Goal: Task Accomplishment & Management: Manage account settings

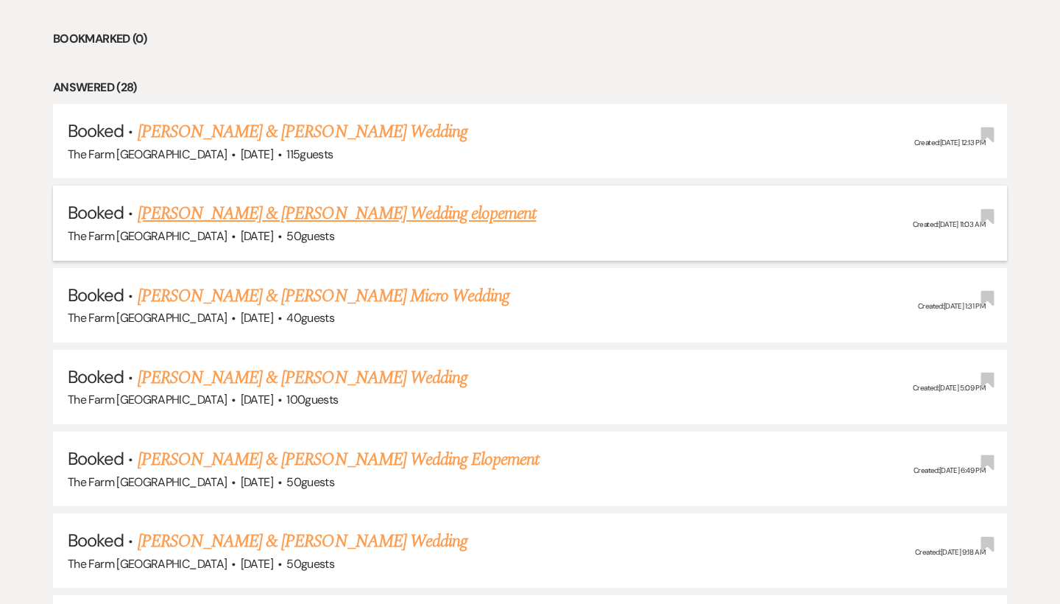
scroll to position [644, 0]
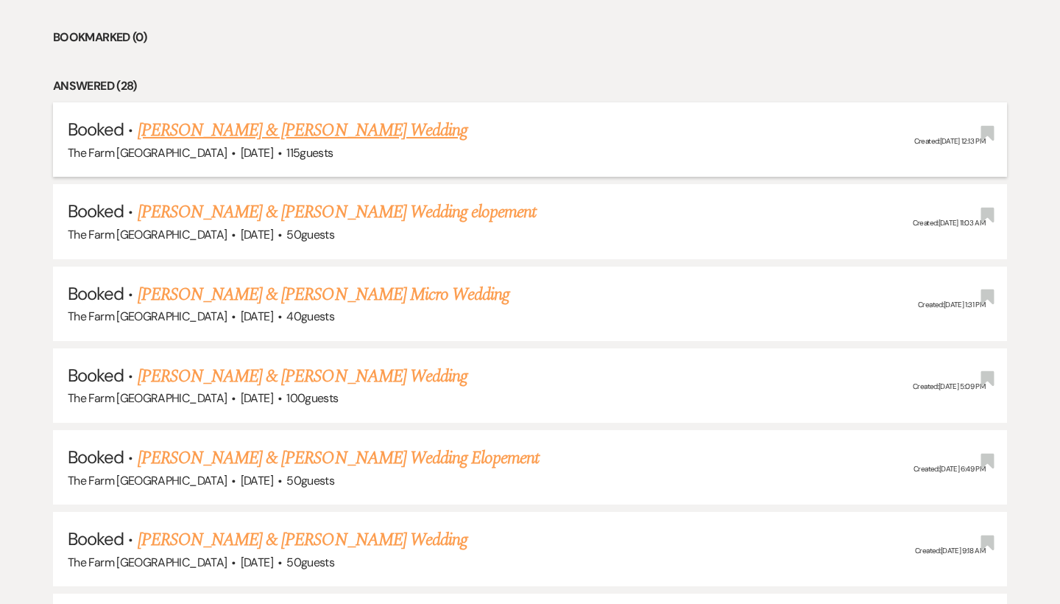
click at [357, 128] on link "[PERSON_NAME] & [PERSON_NAME] Wedding" at bounding box center [303, 130] width 330 height 27
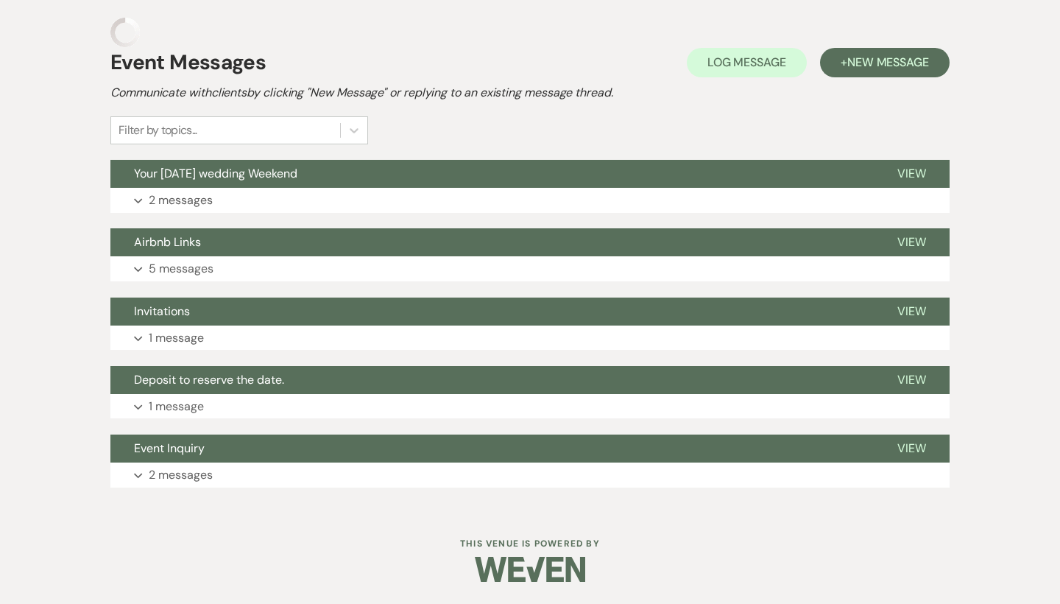
scroll to position [322, 0]
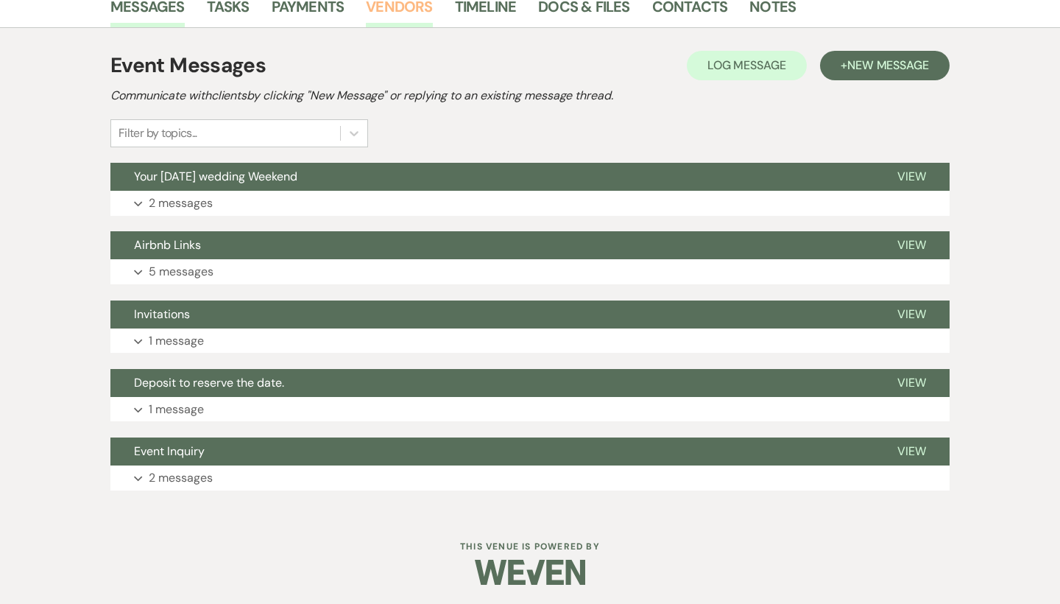
click at [406, 7] on link "Vendors" at bounding box center [399, 11] width 66 height 32
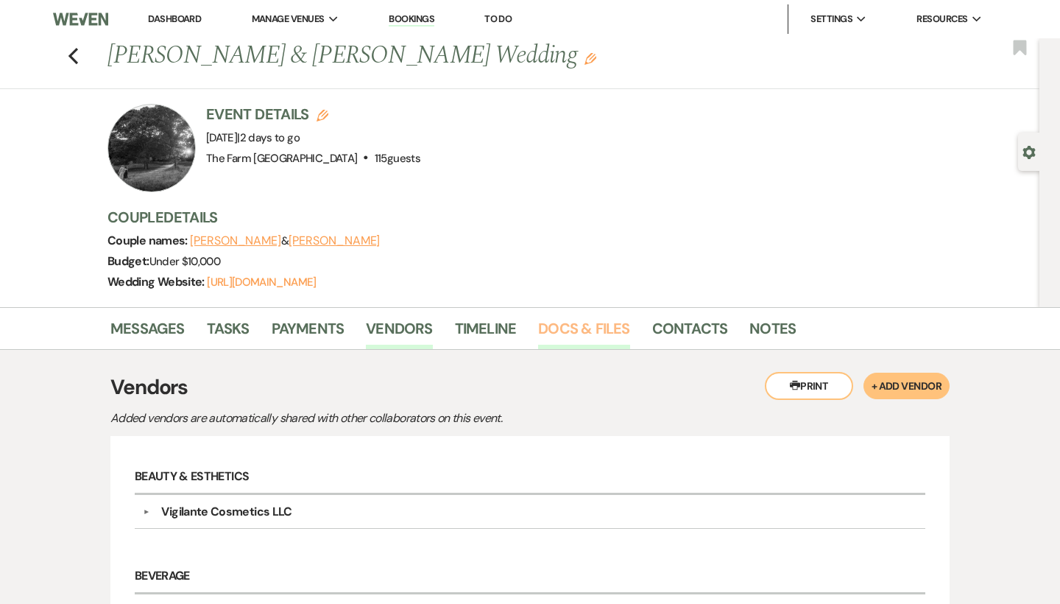
click at [561, 318] on link "Docs & Files" at bounding box center [583, 333] width 91 height 32
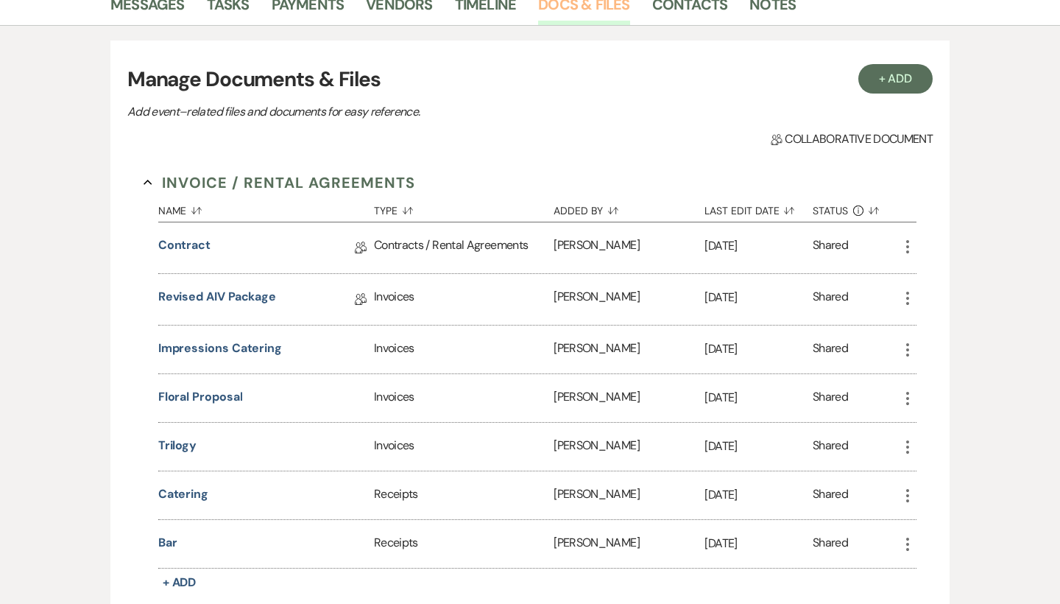
scroll to position [325, 0]
click at [263, 292] on link "Revised AIV Package" at bounding box center [217, 298] width 118 height 23
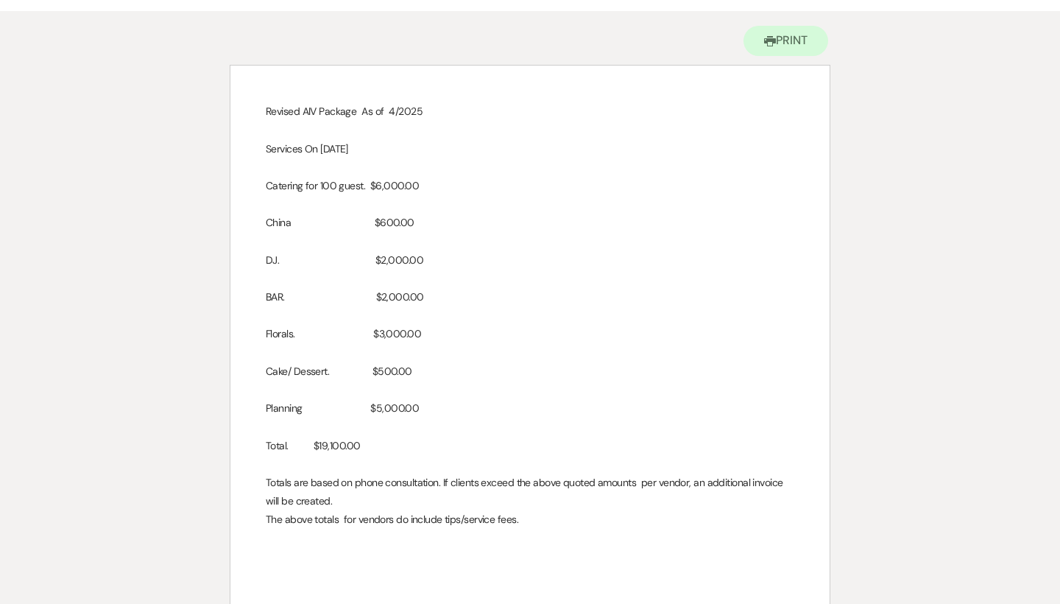
scroll to position [133, 0]
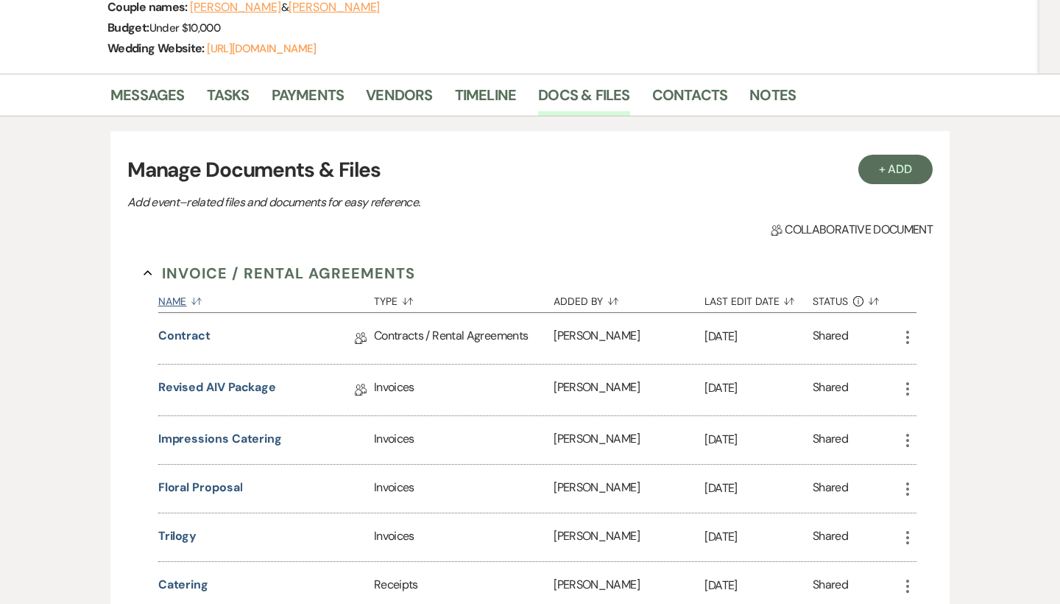
scroll to position [233, 0]
click at [376, 102] on link "Vendors" at bounding box center [399, 100] width 66 height 32
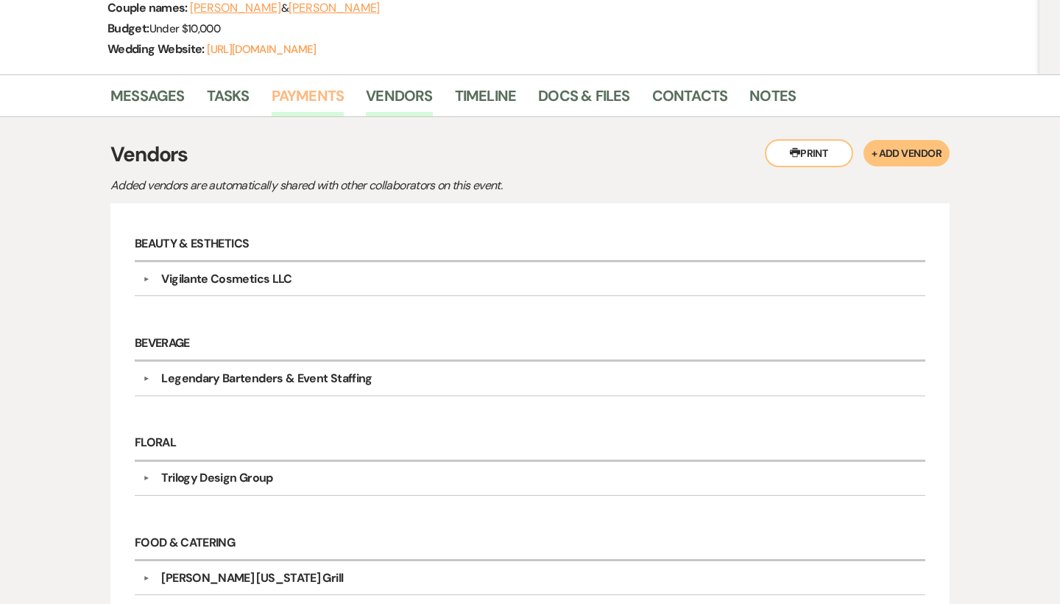
click at [301, 90] on link "Payments" at bounding box center [308, 100] width 73 height 32
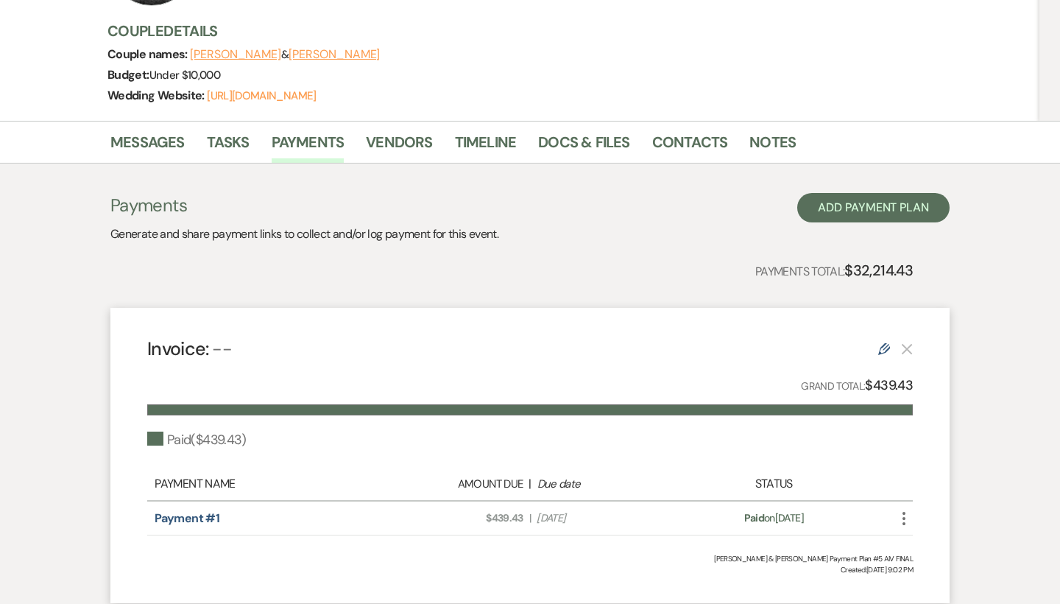
scroll to position [187, 0]
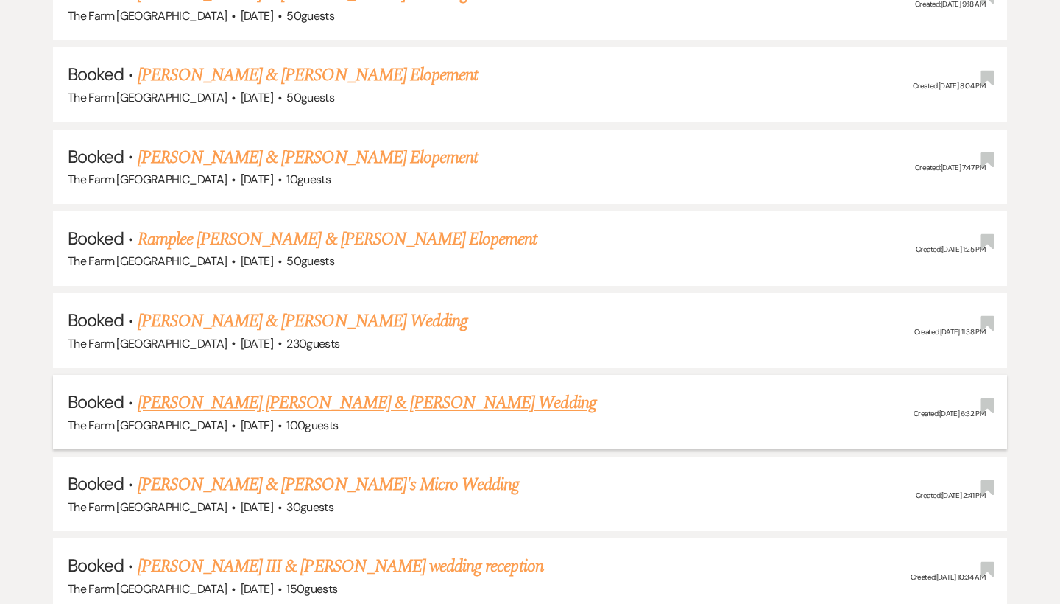
scroll to position [1196, 0]
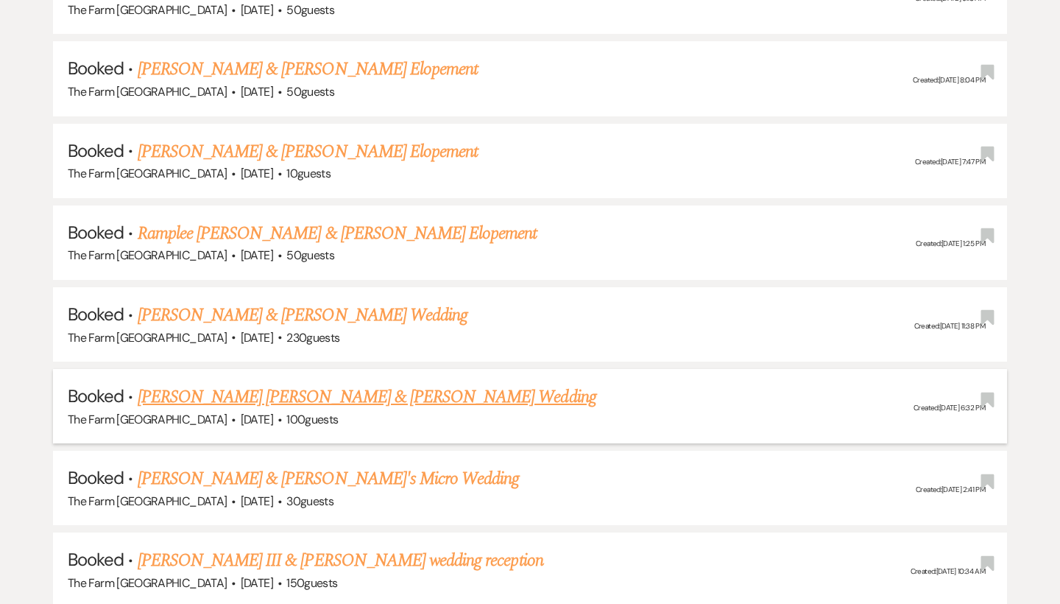
click at [342, 384] on link "[PERSON_NAME] [PERSON_NAME] & [PERSON_NAME] Wedding" at bounding box center [367, 397] width 459 height 27
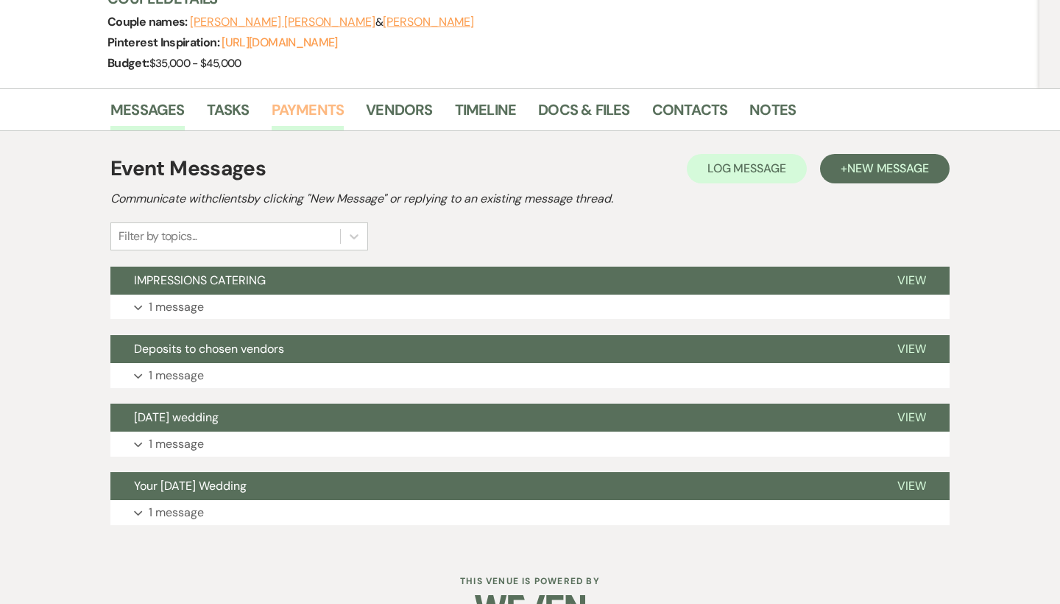
click at [296, 98] on link "Payments" at bounding box center [308, 114] width 73 height 32
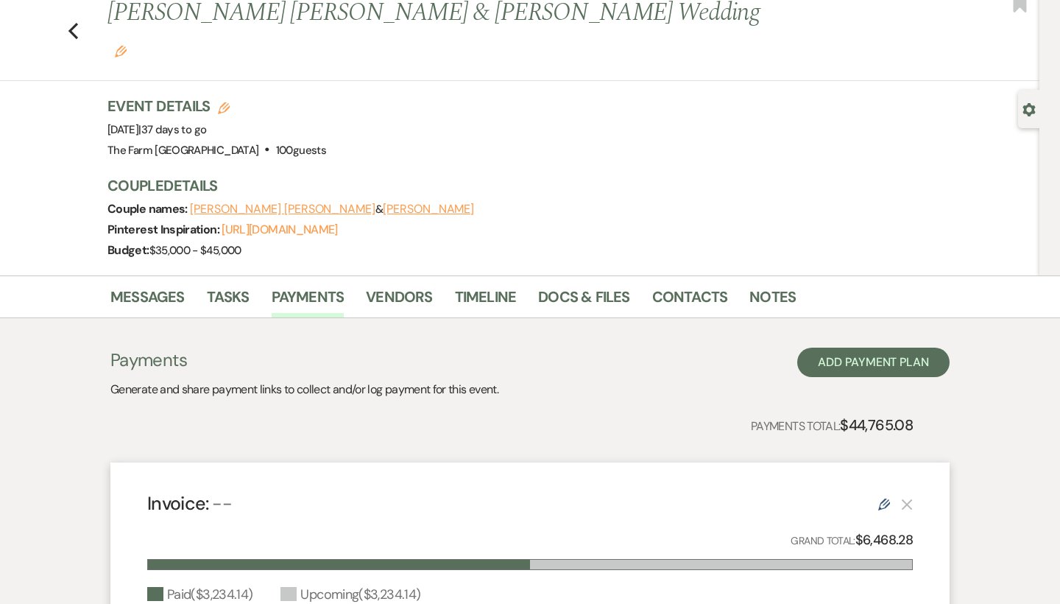
scroll to position [53, 0]
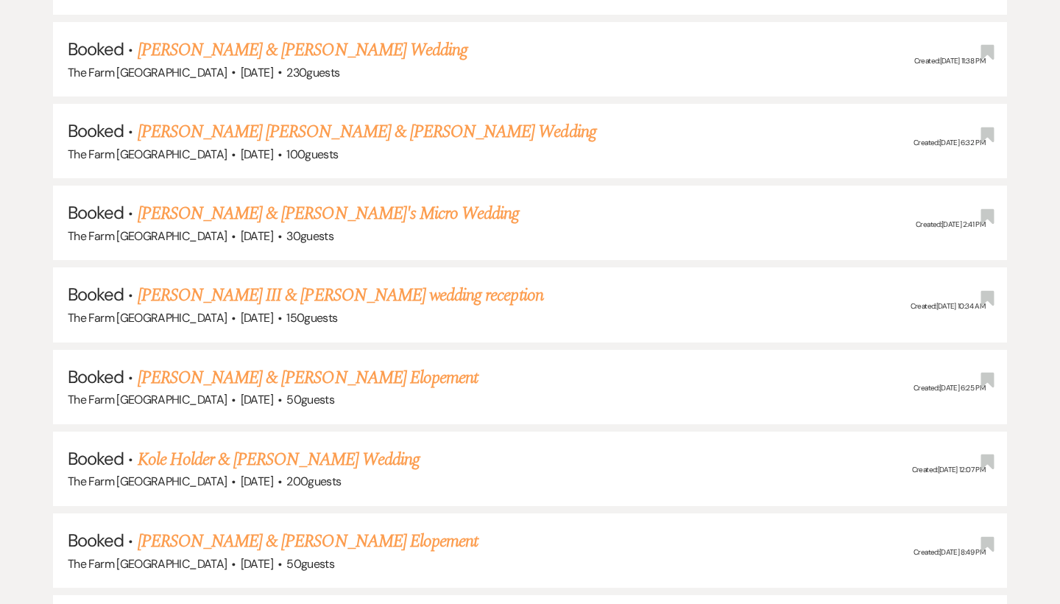
scroll to position [1472, 0]
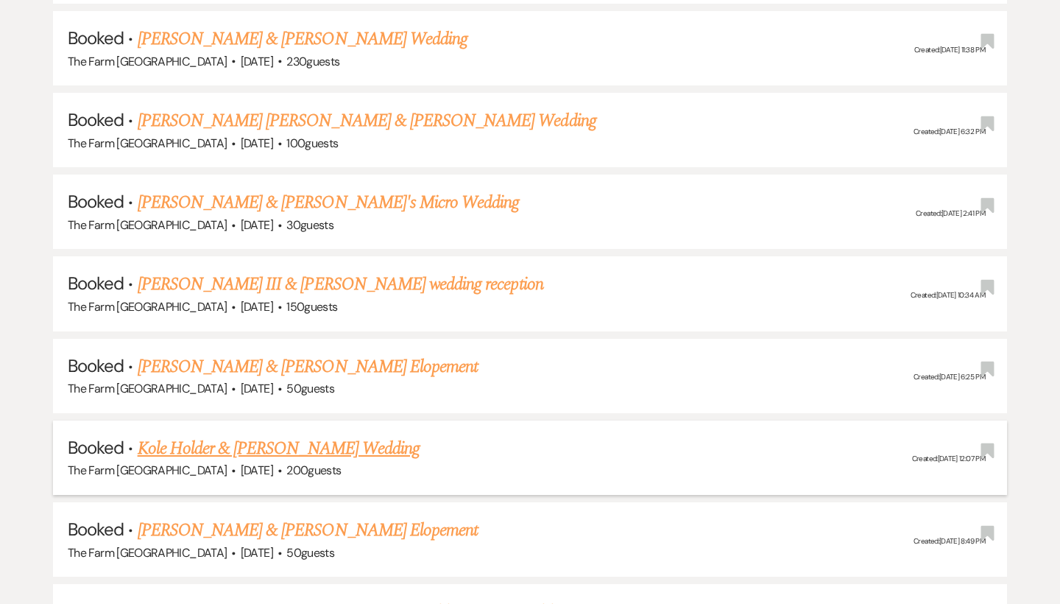
click at [261, 435] on link "Kole Holder & [PERSON_NAME] Wedding" at bounding box center [279, 448] width 282 height 27
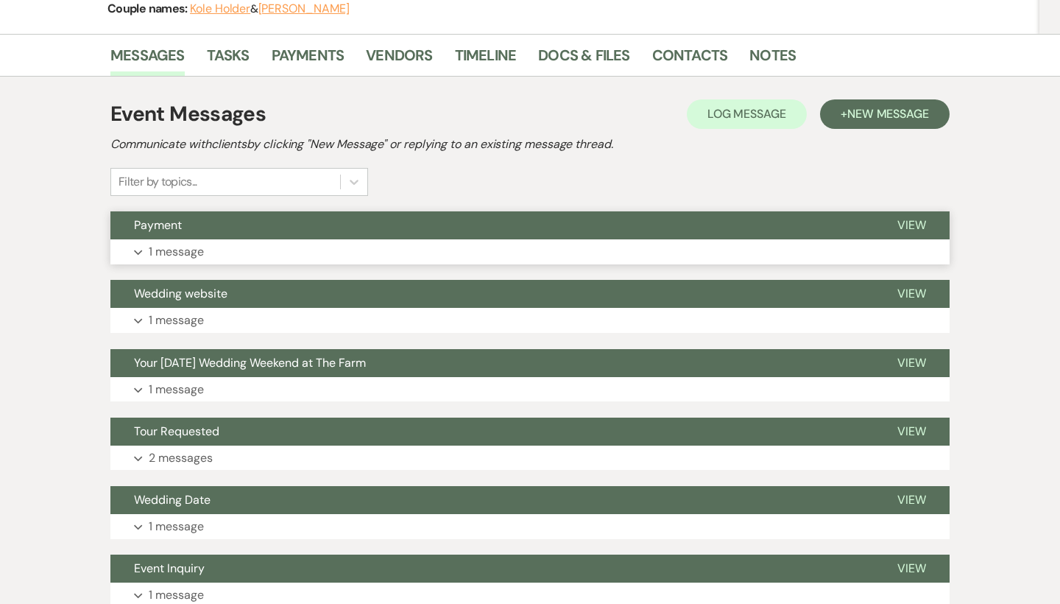
scroll to position [197, 0]
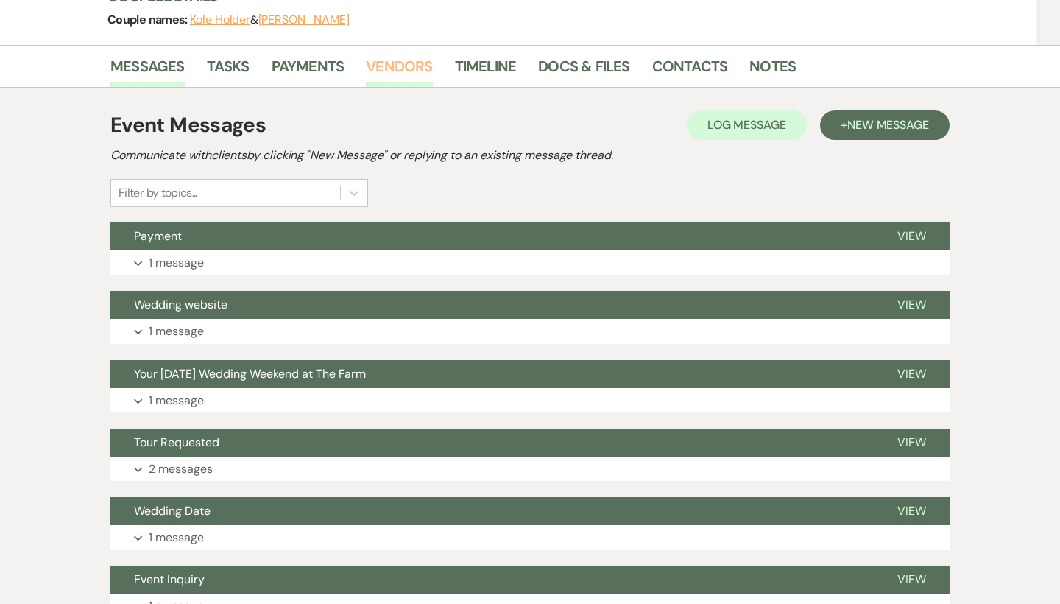
click at [420, 60] on link "Vendors" at bounding box center [399, 70] width 66 height 32
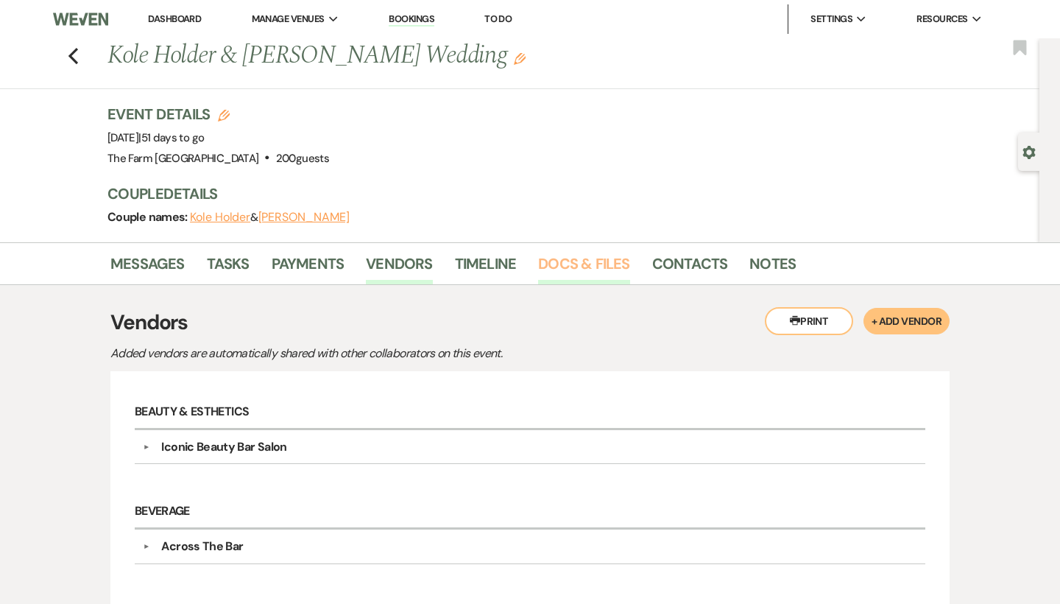
click at [583, 271] on link "Docs & Files" at bounding box center [583, 268] width 91 height 32
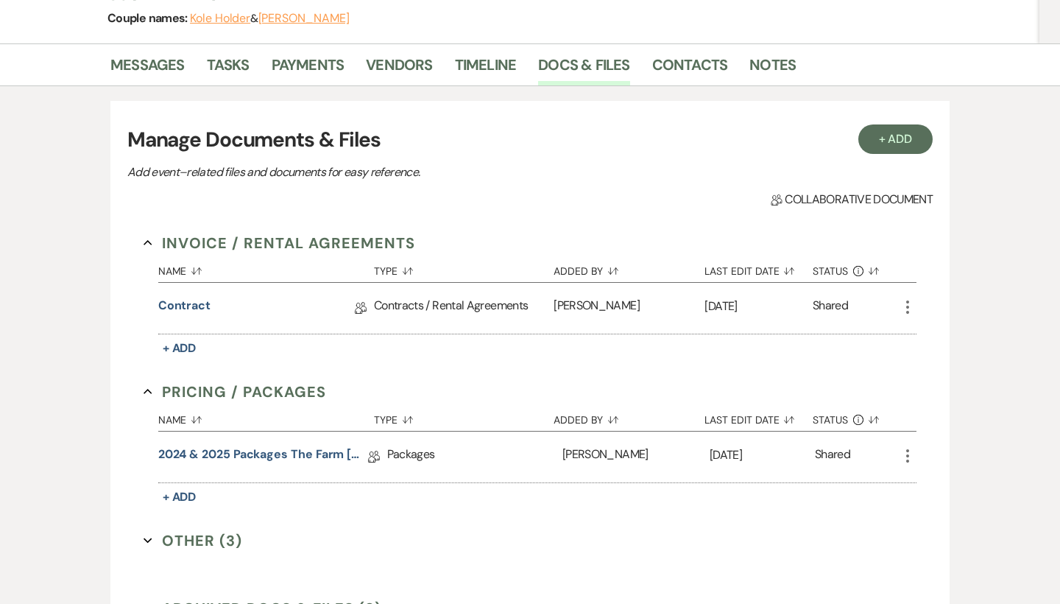
scroll to position [196, 0]
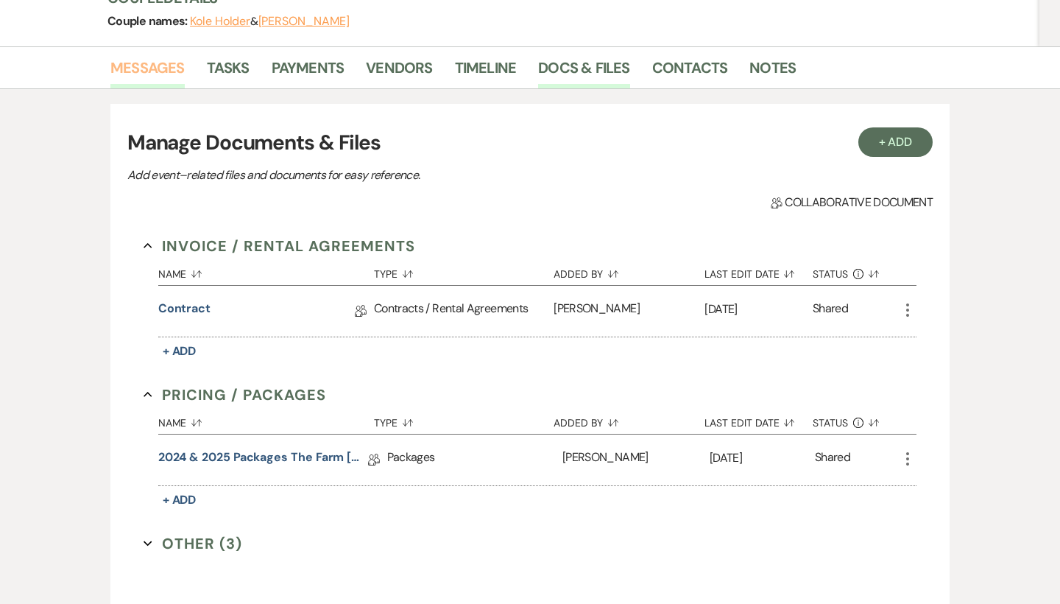
click at [157, 72] on link "Messages" at bounding box center [147, 72] width 74 height 32
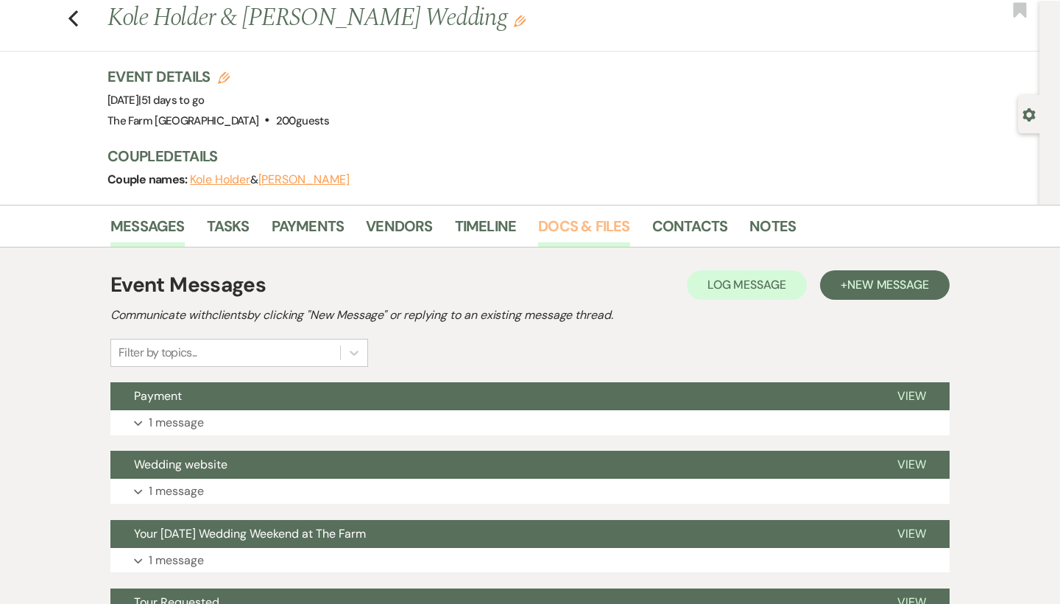
scroll to position [34, 0]
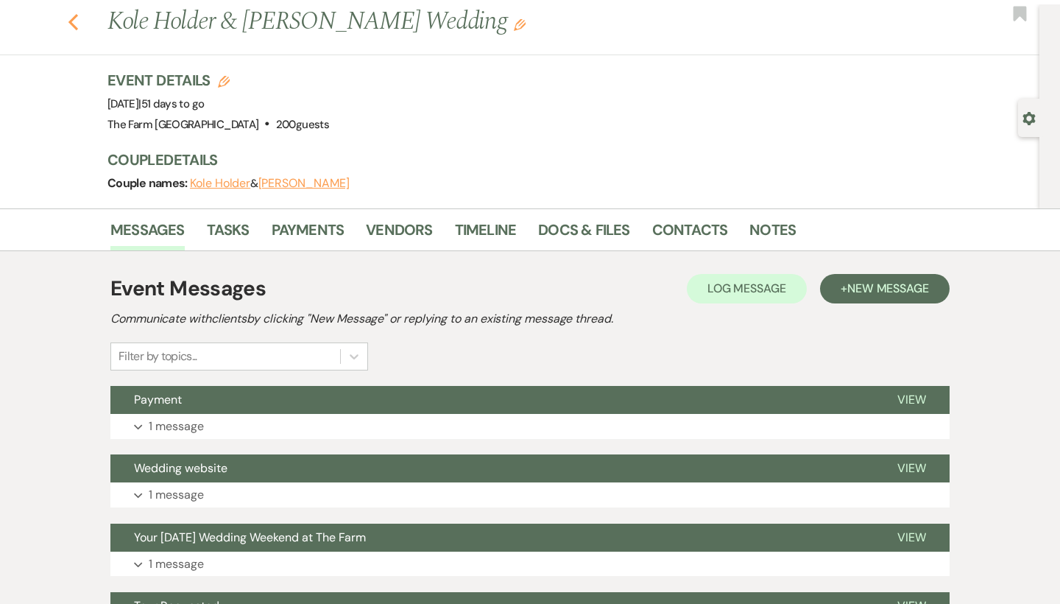
click at [71, 22] on use "button" at bounding box center [73, 22] width 10 height 16
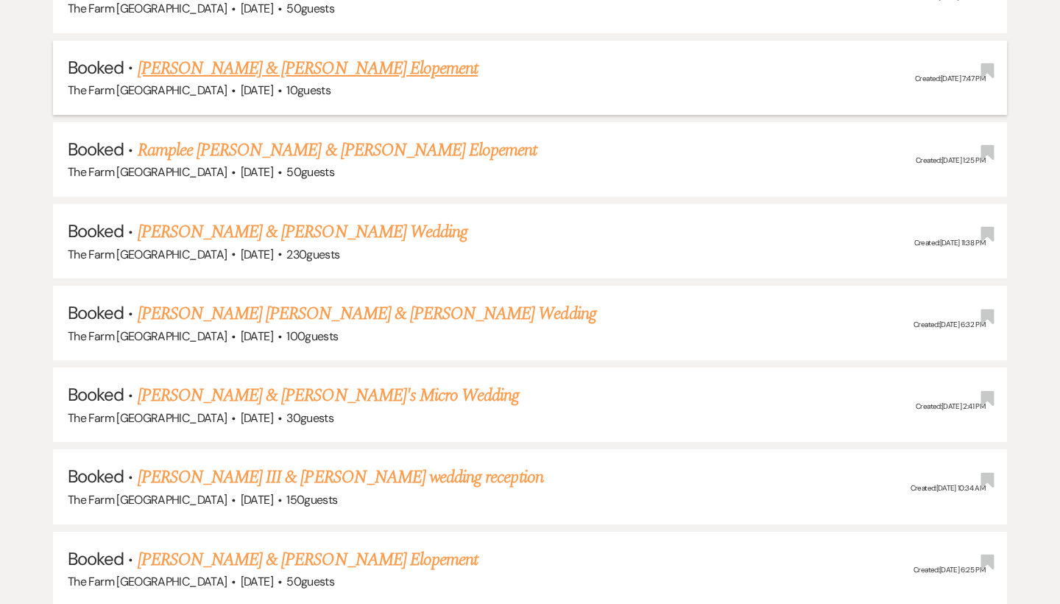
scroll to position [1279, 0]
click at [283, 307] on h5 "Booked · [PERSON_NAME] [PERSON_NAME] & [PERSON_NAME] Wedding" at bounding box center [530, 314] width 925 height 27
click at [281, 301] on link "[PERSON_NAME] [PERSON_NAME] & [PERSON_NAME] Wedding" at bounding box center [367, 314] width 459 height 27
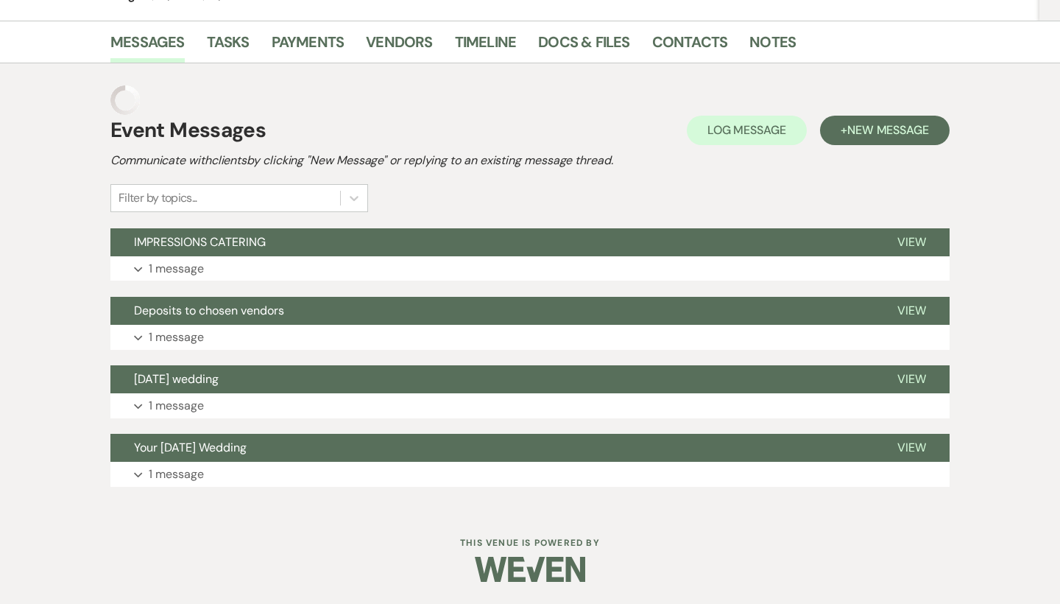
scroll to position [230, 0]
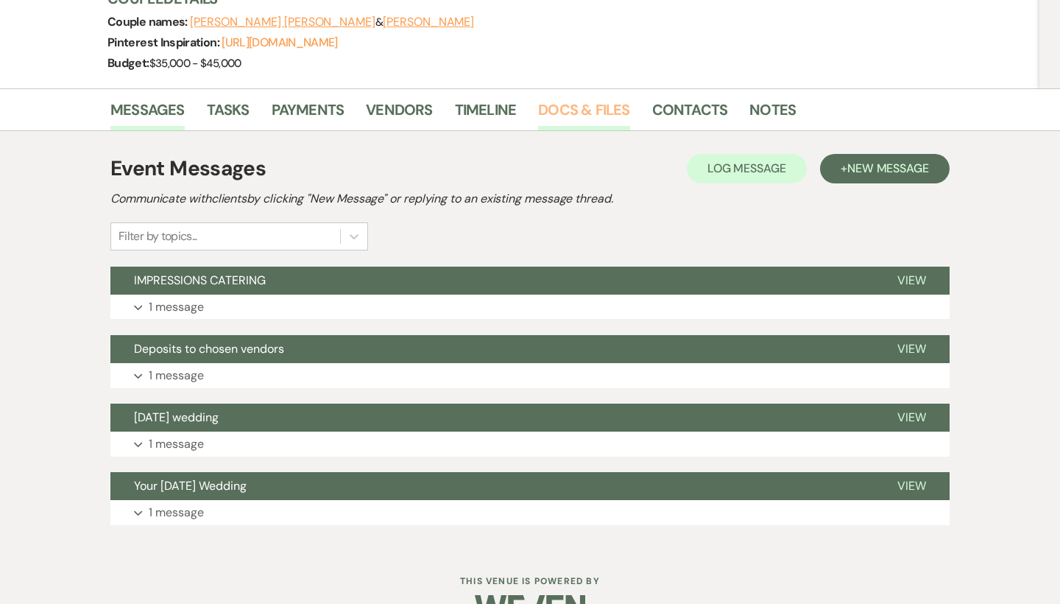
click at [562, 98] on link "Docs & Files" at bounding box center [583, 114] width 91 height 32
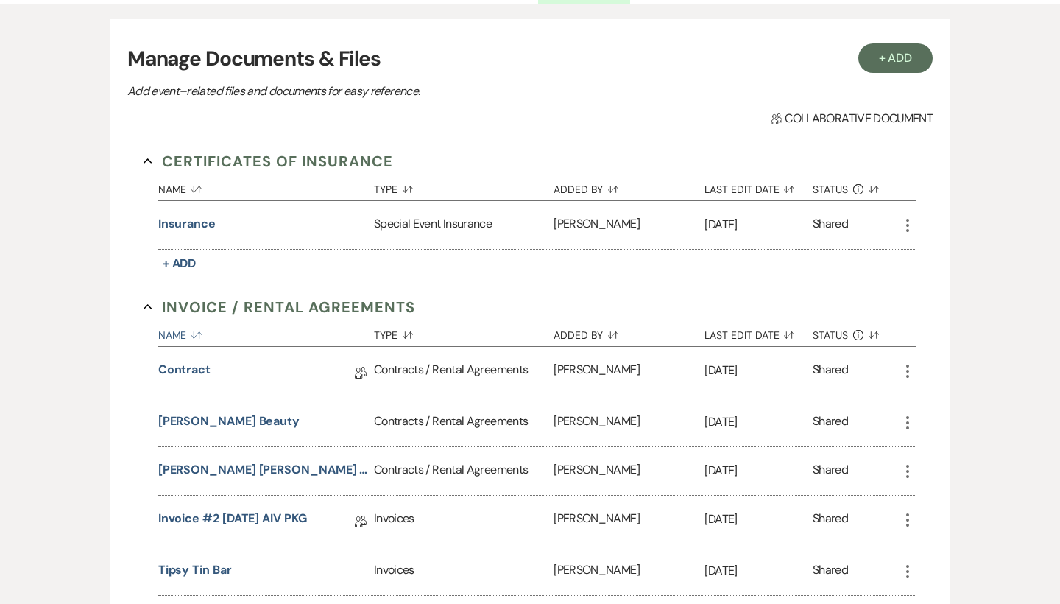
scroll to position [358, 0]
click at [250, 508] on link "Invoice #2 [DATE] AIV PKG" at bounding box center [232, 519] width 149 height 23
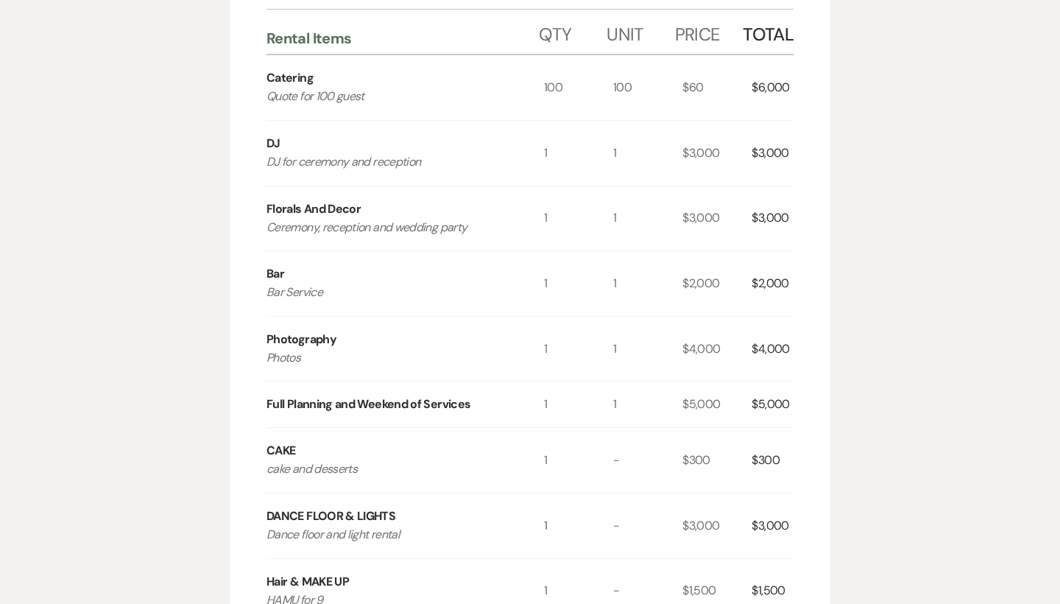
scroll to position [460, 0]
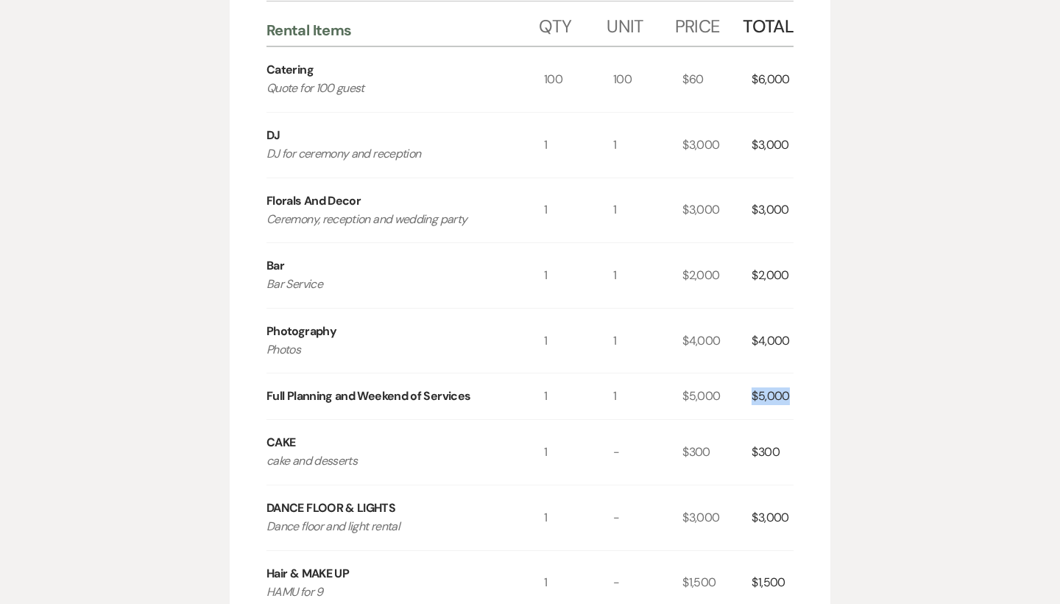
drag, startPoint x: 796, startPoint y: 393, endPoint x: 726, endPoint y: 398, distance: 70.1
click at [726, 398] on div "Invoice Created On: [DATE] 5:01 PM [PERSON_NAME] [PERSON_NAME] & [PERSON_NAME] …" at bounding box center [530, 269] width 601 height 1065
click at [854, 421] on div "Printer Print Invoice Created On: [DATE] 5:01 PM [PERSON_NAME] [PERSON_NAME] & …" at bounding box center [530, 573] width 1060 height 1780
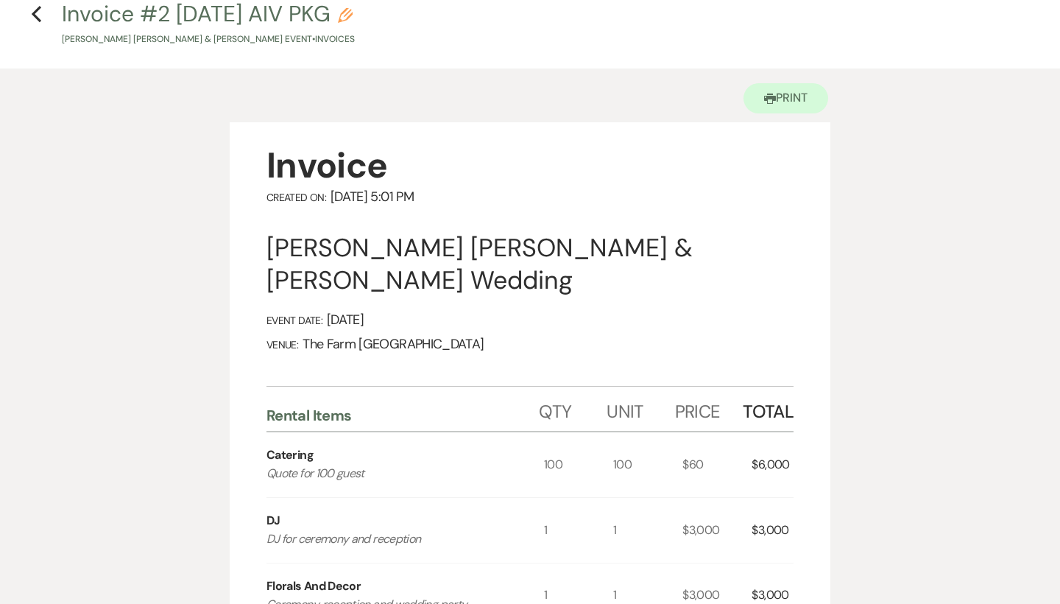
scroll to position [65, 0]
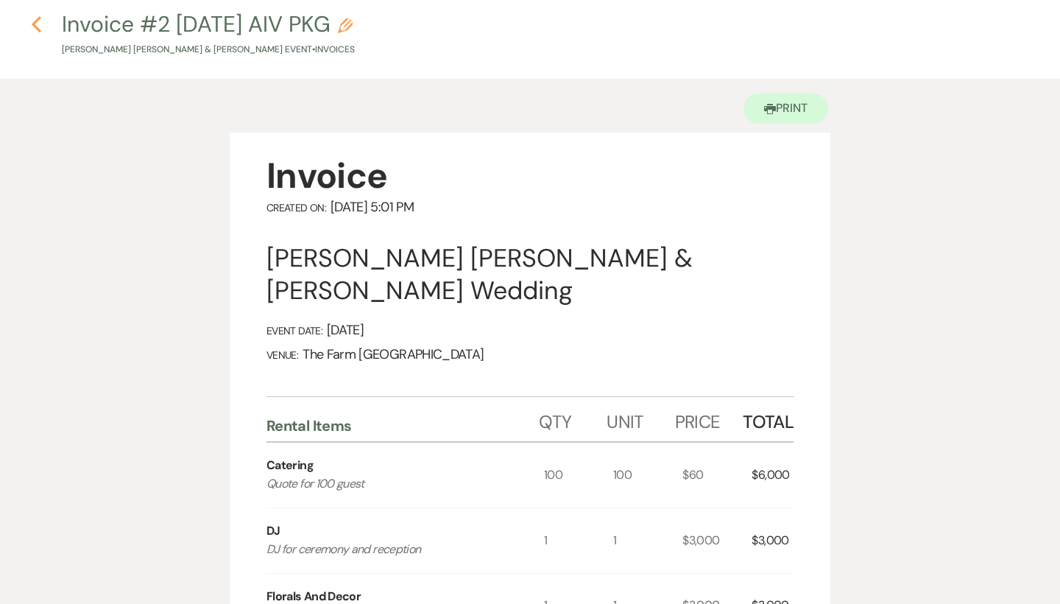
click at [35, 25] on use "button" at bounding box center [37, 24] width 10 height 16
